Goal: Task Accomplishment & Management: Manage account settings

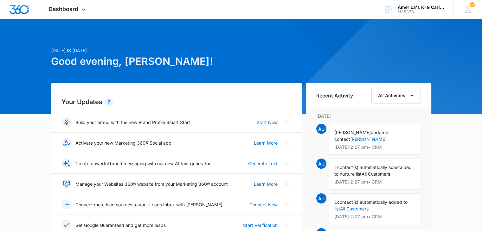
click at [77, 1] on div "Dashboard Apps Reputation Websites Forms CRM Email Social Content Ads Intellige…" at bounding box center [68, 9] width 58 height 19
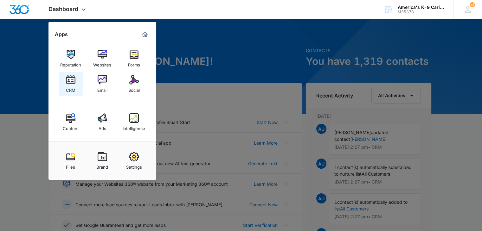
click at [74, 81] on img at bounding box center [70, 79] width 9 height 9
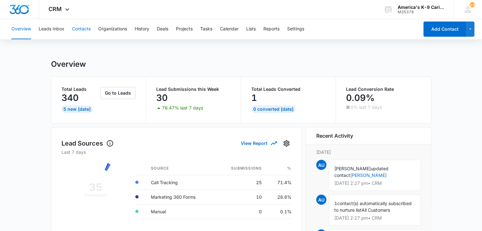
click at [79, 31] on button "Contacts" at bounding box center [81, 29] width 19 height 20
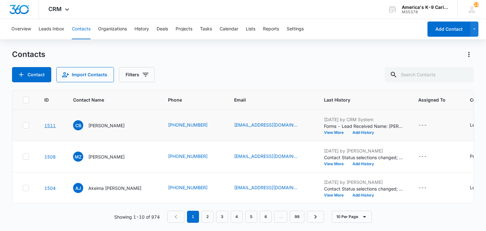
click at [50, 126] on link "1511" at bounding box center [49, 125] width 11 height 5
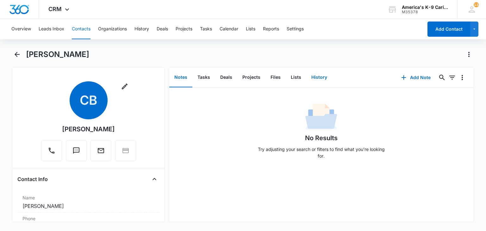
click at [314, 80] on button "History" at bounding box center [319, 78] width 26 height 20
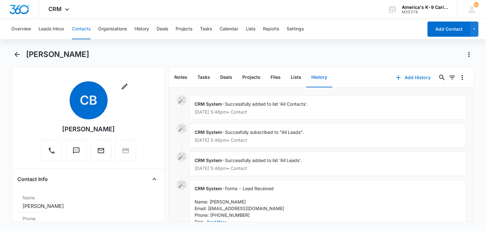
click at [412, 80] on button "Add History" at bounding box center [413, 77] width 47 height 15
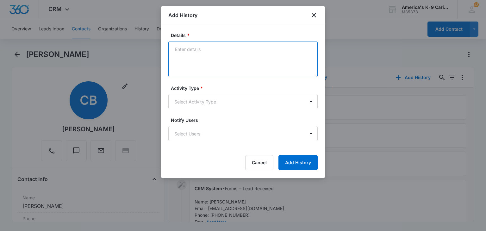
click at [213, 58] on textarea "Details *" at bounding box center [242, 59] width 149 height 36
type textarea "no show eval"
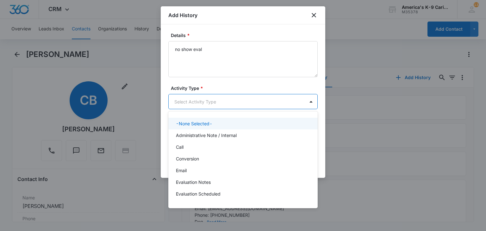
click at [258, 100] on body "CRM Apps Reputation Websites Forms CRM Email Social Content Ads Intelligence Fi…" at bounding box center [243, 115] width 486 height 231
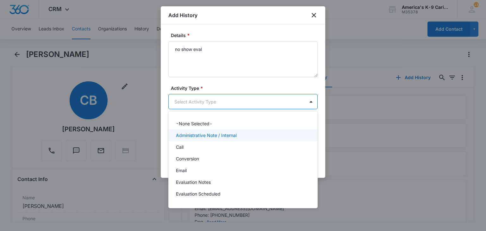
click at [243, 137] on div "Administrative Note / Internal" at bounding box center [242, 135] width 133 height 7
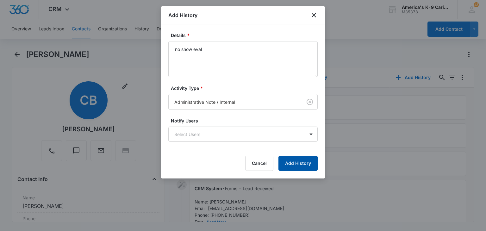
click at [297, 160] on button "Add History" at bounding box center [298, 163] width 39 height 15
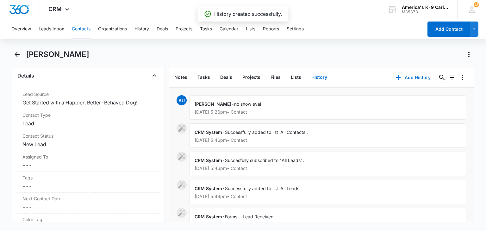
scroll to position [239, 0]
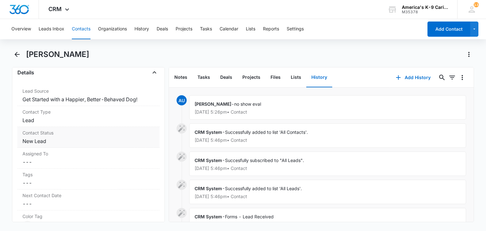
click at [130, 133] on label "Contact Status" at bounding box center [88, 132] width 132 height 7
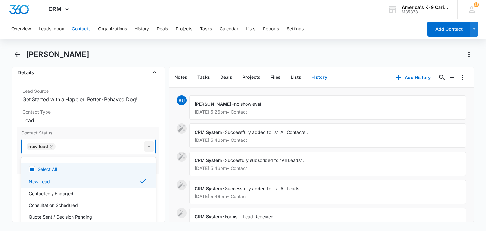
click at [144, 147] on div at bounding box center [149, 147] width 10 height 10
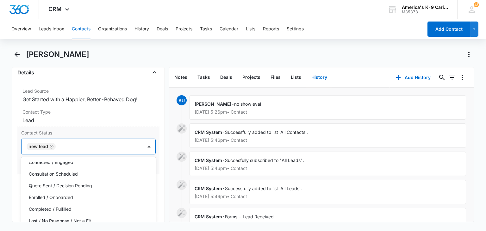
scroll to position [36, 0]
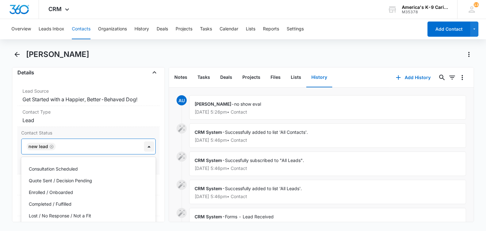
click at [146, 146] on div at bounding box center [149, 147] width 10 height 10
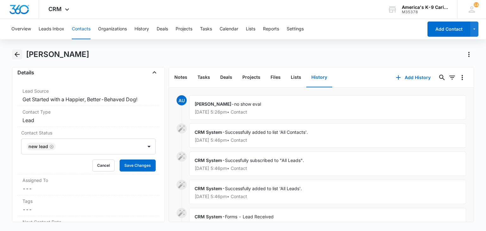
click at [20, 54] on icon "Back" at bounding box center [17, 55] width 8 height 8
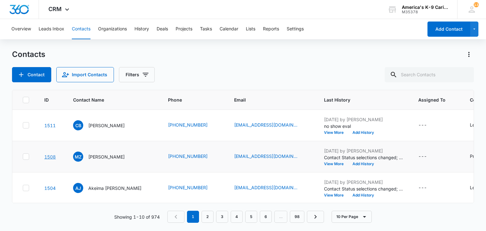
click at [52, 158] on link "1508" at bounding box center [49, 156] width 11 height 5
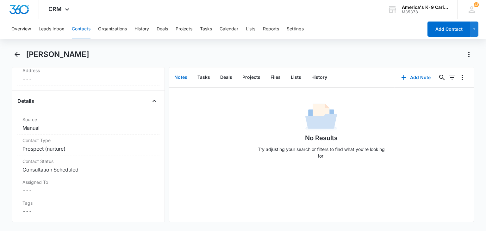
scroll to position [217, 0]
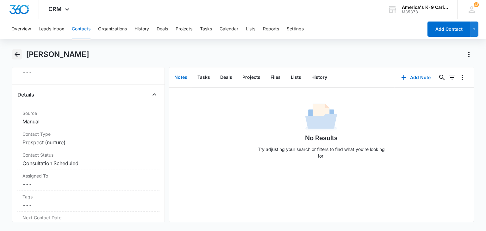
click at [20, 53] on icon "Back" at bounding box center [17, 55] width 8 height 8
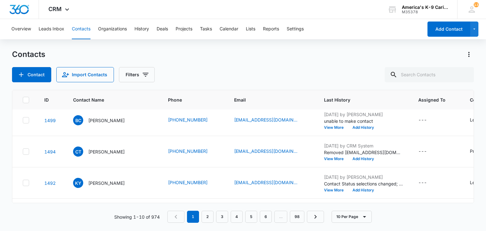
scroll to position [107, 0]
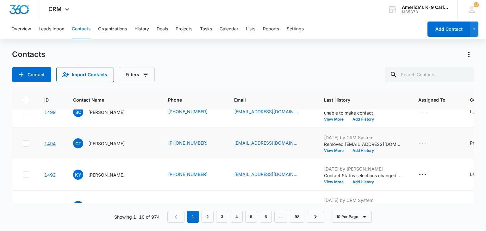
click at [51, 142] on link "1494" at bounding box center [49, 143] width 11 height 5
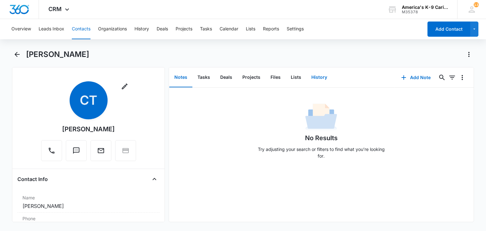
click at [325, 76] on button "History" at bounding box center [319, 78] width 26 height 20
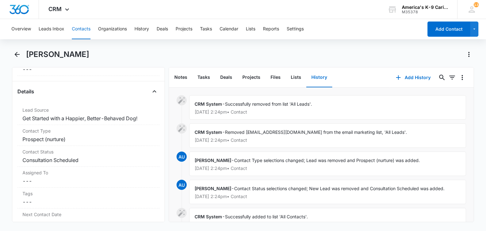
scroll to position [228, 0]
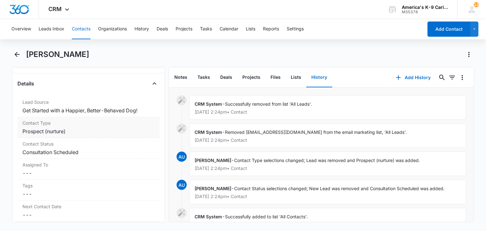
click at [138, 128] on dd "Cancel Save Changes Prospect (nurture)" at bounding box center [88, 132] width 132 height 8
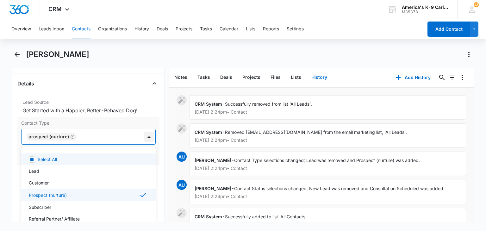
click at [144, 136] on div at bounding box center [149, 137] width 10 height 10
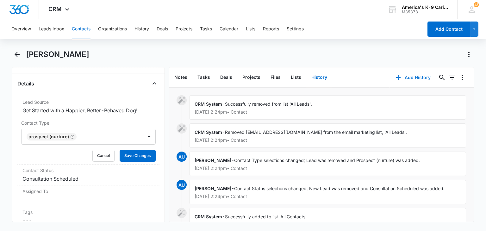
click at [412, 76] on button "Add History" at bounding box center [413, 77] width 47 height 15
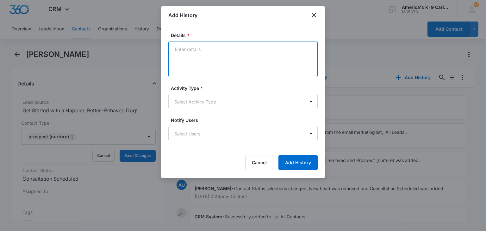
click at [246, 57] on textarea "Details *" at bounding box center [242, 59] width 149 height 36
type textarea "no show eval"
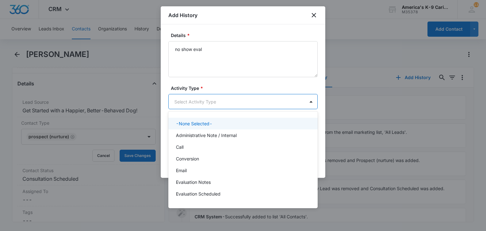
click at [246, 100] on body "CRM Apps Reputation Websites Forms CRM Email Social Content Ads Intelligence Fi…" at bounding box center [243, 115] width 486 height 231
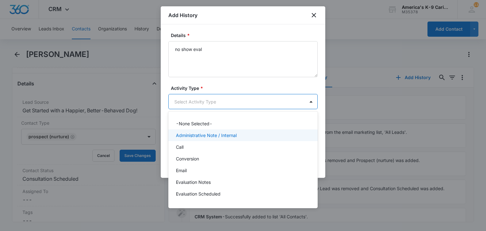
click at [240, 137] on div "Administrative Note / Internal" at bounding box center [242, 135] width 133 height 7
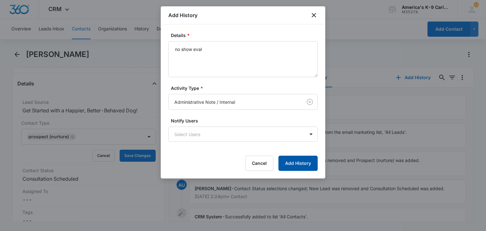
click at [295, 162] on button "Add History" at bounding box center [298, 163] width 39 height 15
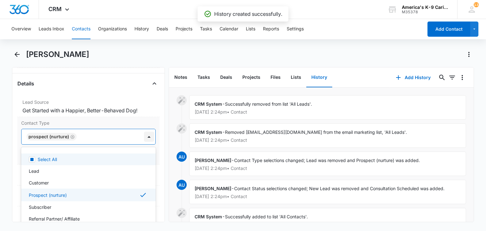
click at [144, 138] on div at bounding box center [149, 137] width 10 height 10
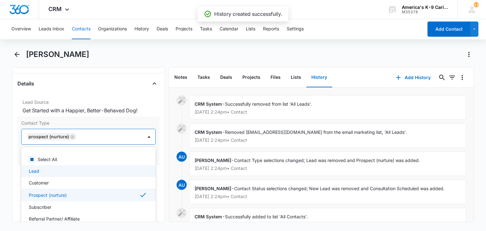
click at [109, 168] on div "Lead" at bounding box center [88, 171] width 118 height 7
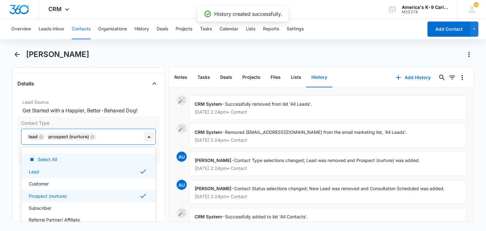
click at [145, 134] on div at bounding box center [149, 137] width 10 height 10
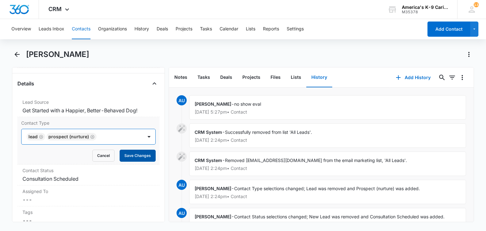
click at [144, 152] on button "Save Changes" at bounding box center [138, 156] width 36 height 12
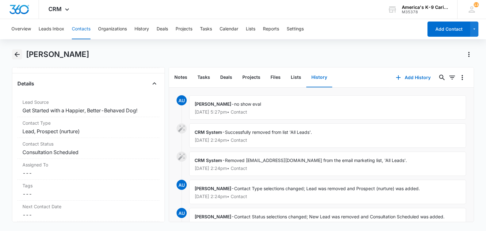
click at [18, 57] on icon "Back" at bounding box center [17, 55] width 8 height 8
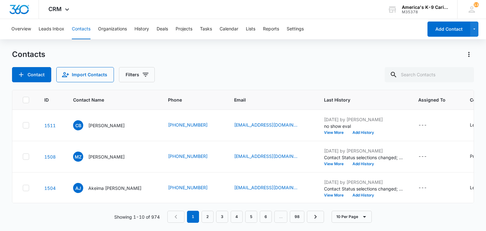
scroll to position [107, 0]
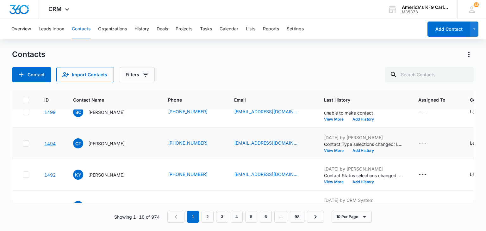
click at [51, 143] on link "1494" at bounding box center [49, 143] width 11 height 5
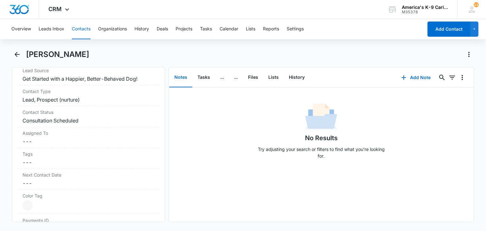
scroll to position [268, 0]
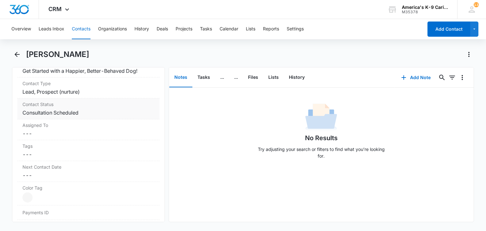
click at [121, 110] on dd "Cancel Save Changes Consultation Scheduled" at bounding box center [88, 113] width 132 height 8
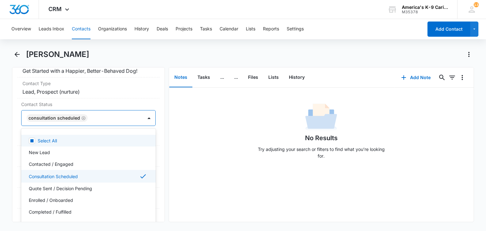
click at [144, 116] on div at bounding box center [149, 118] width 10 height 10
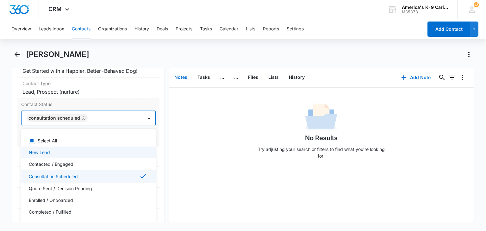
click at [96, 155] on div "New Lead" at bounding box center [88, 153] width 134 height 12
click at [98, 174] on div "Consultation Scheduled" at bounding box center [88, 177] width 118 height 8
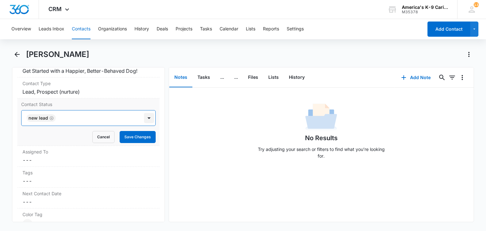
click at [144, 116] on div at bounding box center [149, 118] width 10 height 10
click at [135, 136] on button "Save Changes" at bounding box center [138, 137] width 36 height 12
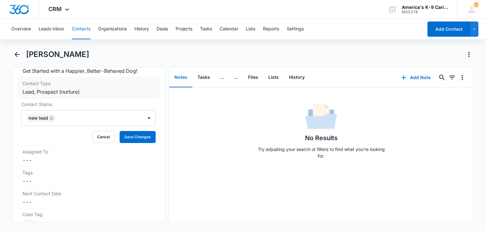
click at [127, 94] on dd "Cancel Save Changes Lead, Prospect (nurture)" at bounding box center [88, 92] width 132 height 8
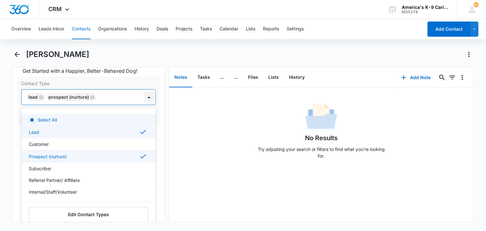
click at [144, 96] on div at bounding box center [149, 97] width 10 height 10
click at [89, 154] on div "Prospect (nurture)" at bounding box center [88, 157] width 118 height 8
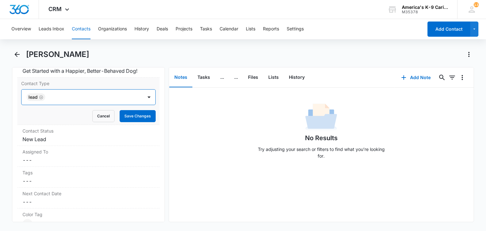
click at [135, 96] on div "Lead" at bounding box center [82, 97] width 121 height 15
click at [135, 110] on button "Save Changes" at bounding box center [138, 116] width 36 height 12
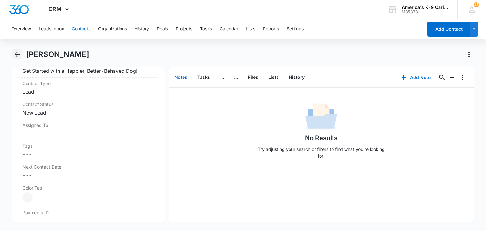
click at [15, 51] on icon "Back" at bounding box center [17, 55] width 8 height 8
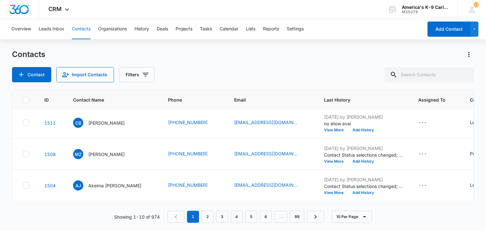
scroll to position [3, 0]
click at [53, 155] on link "1508" at bounding box center [49, 153] width 11 height 5
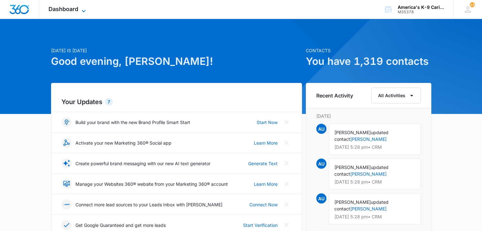
click at [85, 9] on icon at bounding box center [84, 11] width 8 height 8
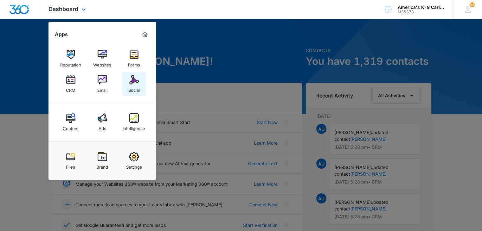
click at [130, 87] on div "Social" at bounding box center [133, 89] width 11 height 8
